Goal: Task Accomplishment & Management: Complete application form

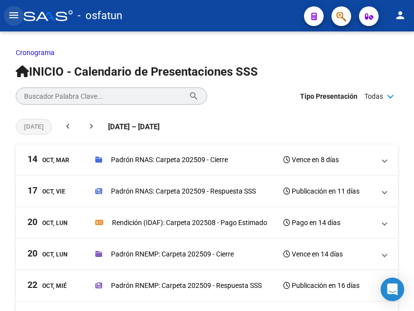
click at [15, 15] on mat-icon "menu" at bounding box center [14, 15] width 12 height 12
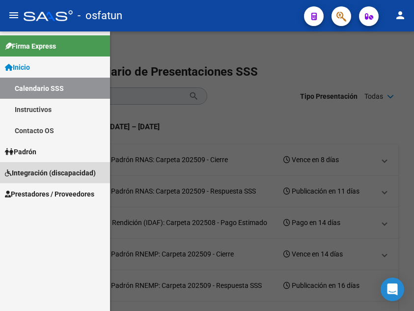
click at [63, 170] on span "Integración (discapacidad)" at bounding box center [50, 172] width 91 height 11
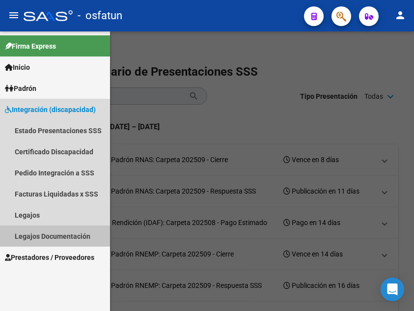
click at [63, 234] on link "Legajos Documentación" at bounding box center [55, 235] width 110 height 21
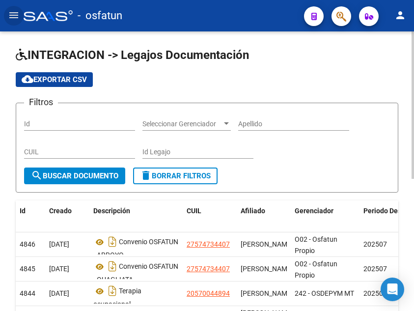
click at [83, 123] on input "Id" at bounding box center [79, 124] width 111 height 8
click at [51, 155] on input "CUIL" at bounding box center [79, 152] width 111 height 8
drag, startPoint x: 70, startPoint y: 150, endPoint x: 12, endPoint y: 145, distance: 58.1
click at [12, 145] on div "INTEGRACION -> Legajos Documentación cloud_download Exportar CSV Filtros Id Sel…" at bounding box center [207, 289] width 414 height 517
type input "27385760588"
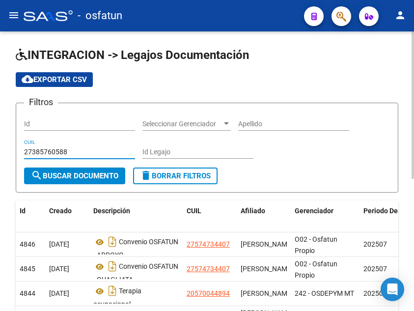
click at [56, 175] on span "search Buscar Documento" at bounding box center [74, 175] width 87 height 9
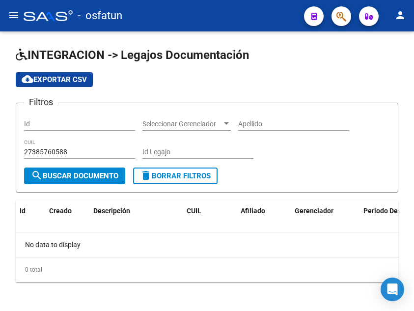
click at [16, 18] on mat-icon "menu" at bounding box center [14, 15] width 12 height 12
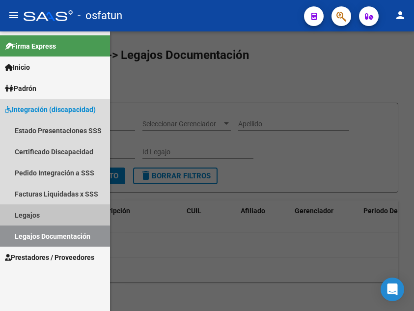
click at [48, 213] on link "Legajos" at bounding box center [55, 214] width 110 height 21
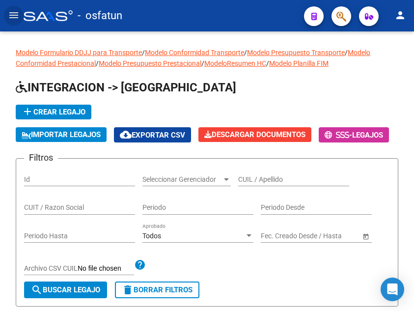
click at [19, 23] on button "menu" at bounding box center [14, 16] width 20 height 20
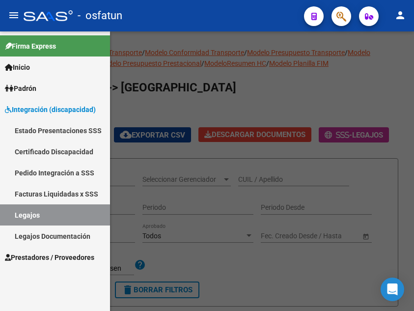
click at [42, 257] on span "Prestadores / Proveedores" at bounding box center [49, 257] width 89 height 11
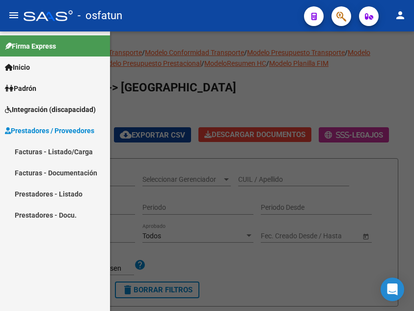
click at [48, 148] on link "Facturas - Listado/Carga" at bounding box center [55, 151] width 110 height 21
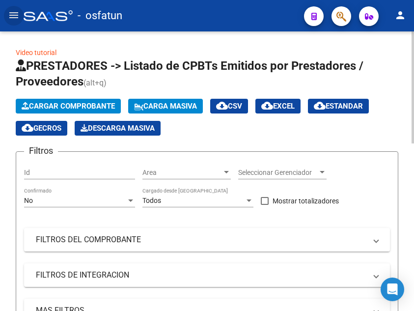
click at [68, 173] on input "Id" at bounding box center [79, 172] width 111 height 8
paste input "27385760588"
type input "27385760588"
click at [171, 168] on span "Area" at bounding box center [182, 172] width 80 height 8
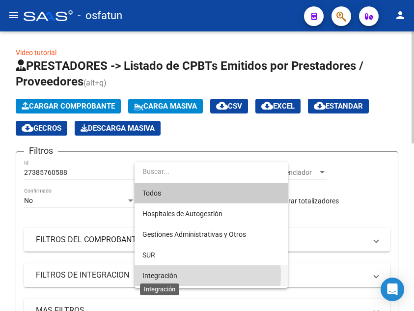
click at [170, 274] on span "Integración" at bounding box center [159, 276] width 35 height 8
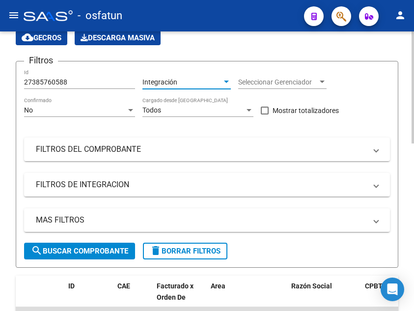
scroll to position [98, 0]
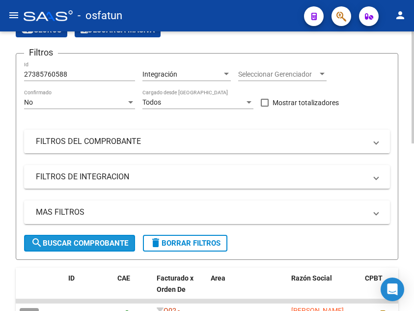
click at [110, 241] on span "search Buscar Comprobante" at bounding box center [79, 243] width 97 height 9
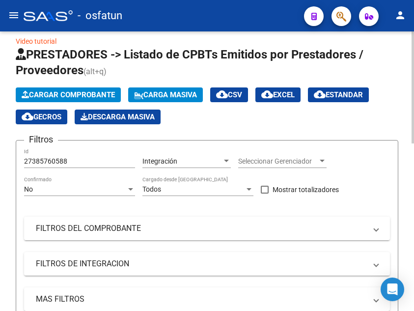
scroll to position [0, 0]
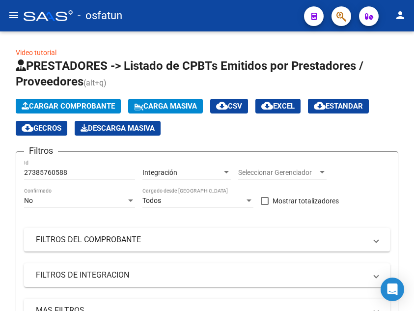
click at [14, 15] on mat-icon "menu" at bounding box center [14, 15] width 12 height 12
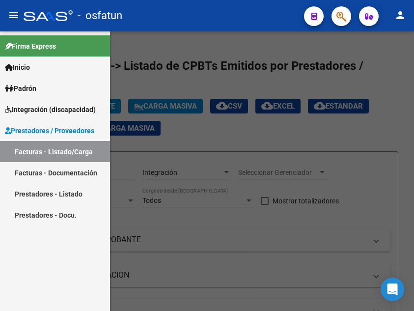
click at [80, 193] on link "Prestadores - Listado" at bounding box center [55, 193] width 110 height 21
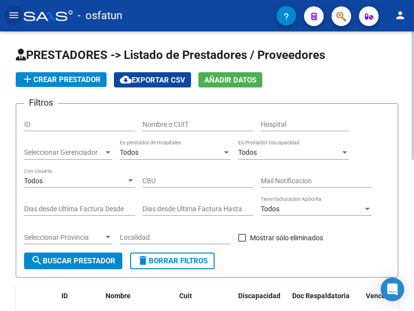
click at [164, 124] on input "Nombre o CUIT" at bounding box center [197, 124] width 111 height 8
paste input "27385760588"
type input "27385760588"
click at [92, 258] on span "search Buscar Prestador" at bounding box center [73, 260] width 84 height 9
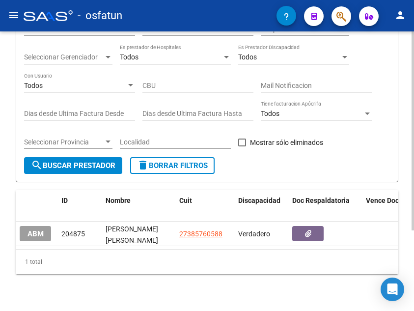
scroll to position [98, 0]
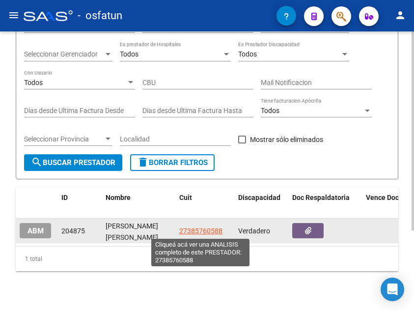
click at [207, 230] on span "27385760588" at bounding box center [200, 231] width 43 height 8
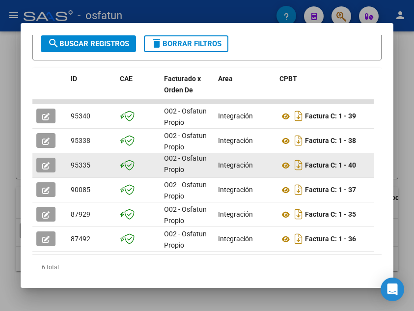
scroll to position [0, 0]
click at [44, 167] on icon "button" at bounding box center [45, 165] width 7 height 7
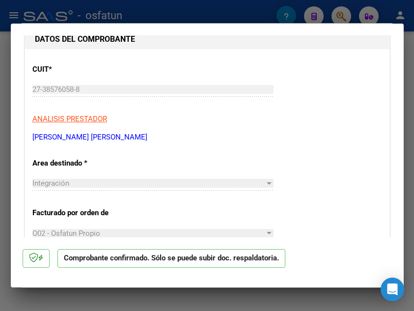
scroll to position [392, 0]
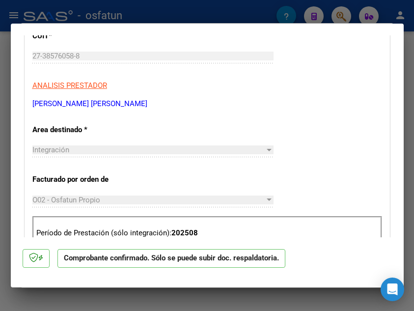
click at [205, 216] on div "Período de Prestación (sólo integración): 202508" at bounding box center [207, 233] width 350 height 34
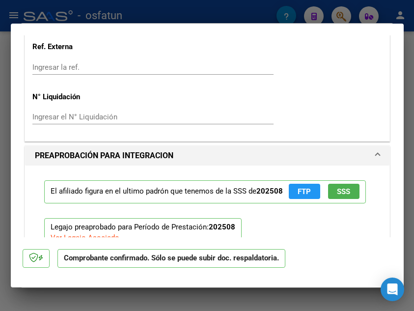
scroll to position [948, 0]
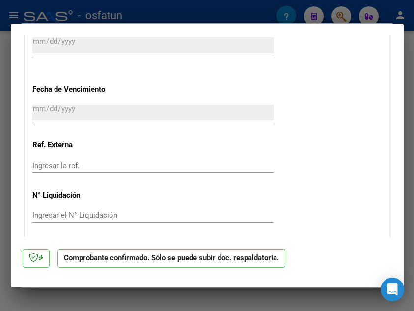
click at [248, 16] on div at bounding box center [207, 155] width 414 height 311
type input "$ 0,00"
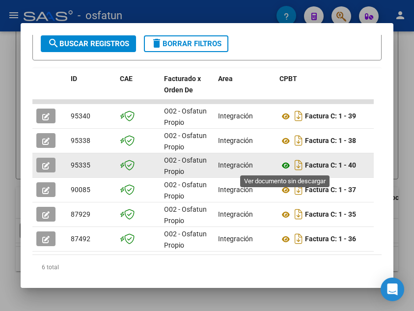
click at [290, 164] on icon at bounding box center [285, 166] width 13 height 12
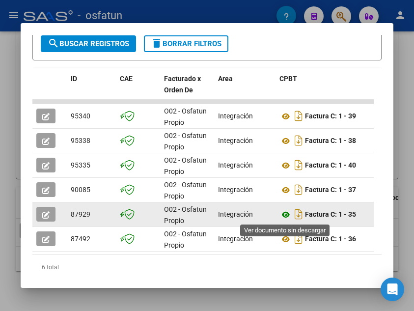
click at [287, 213] on icon at bounding box center [285, 215] width 13 height 12
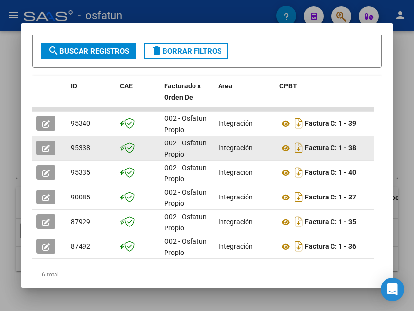
scroll to position [242, 0]
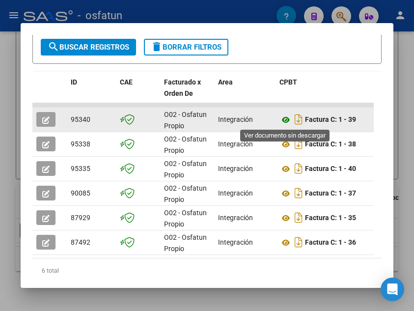
click at [285, 120] on icon at bounding box center [285, 120] width 13 height 12
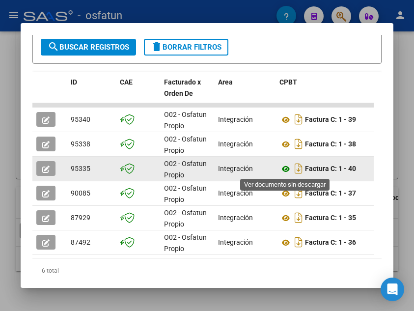
click at [283, 168] on icon at bounding box center [285, 169] width 13 height 12
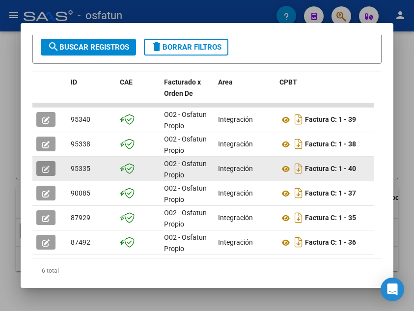
click at [44, 164] on button "button" at bounding box center [45, 168] width 19 height 15
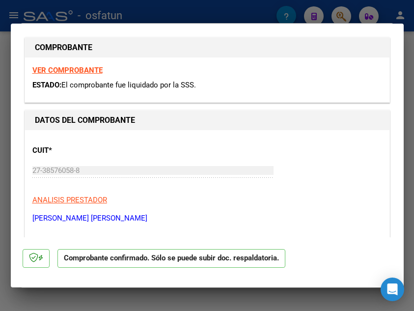
scroll to position [295, 0]
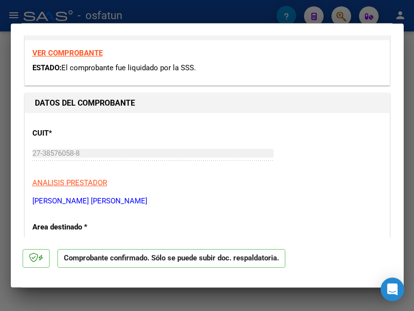
click at [79, 51] on strong "VER COMPROBANTE" at bounding box center [67, 53] width 70 height 9
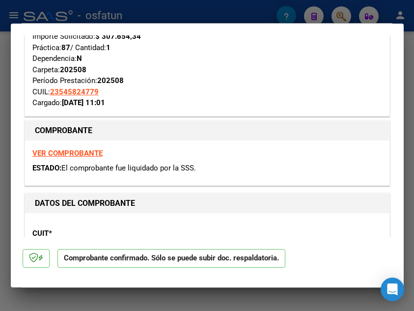
scroll to position [0, 0]
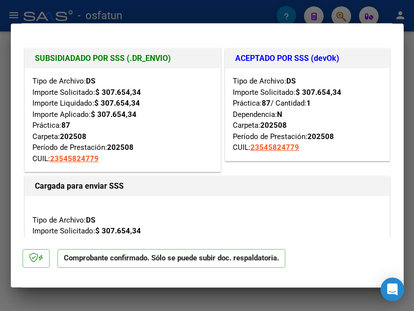
click at [249, 19] on div at bounding box center [207, 155] width 414 height 311
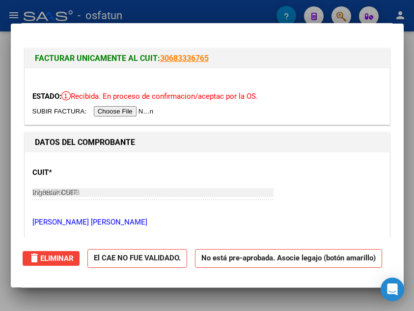
type input "$ 0,00"
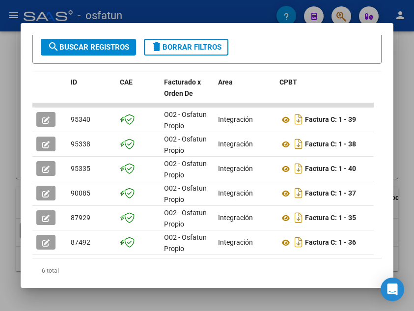
click at [175, 14] on div at bounding box center [207, 155] width 414 height 311
